Goal: Transaction & Acquisition: Purchase product/service

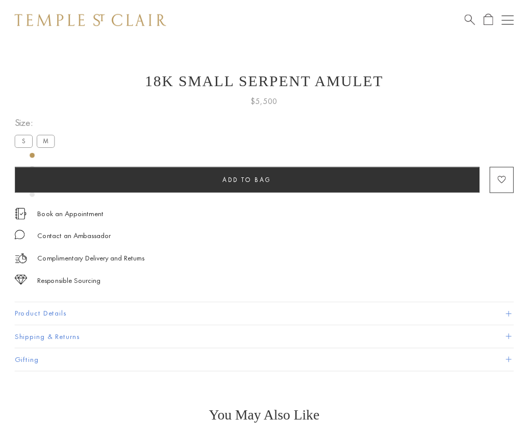
scroll to position [41, 0]
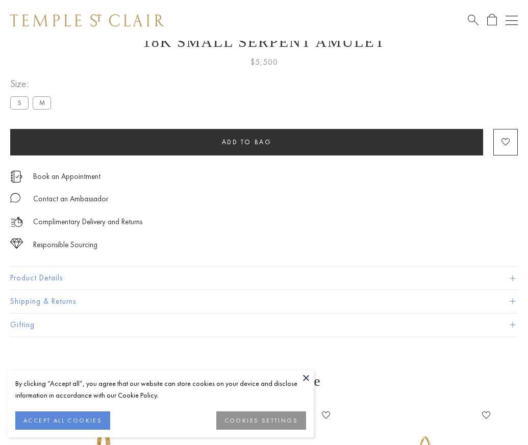
click at [246, 142] on span "Add to bag" at bounding box center [247, 142] width 50 height 9
